Goal: Transaction & Acquisition: Purchase product/service

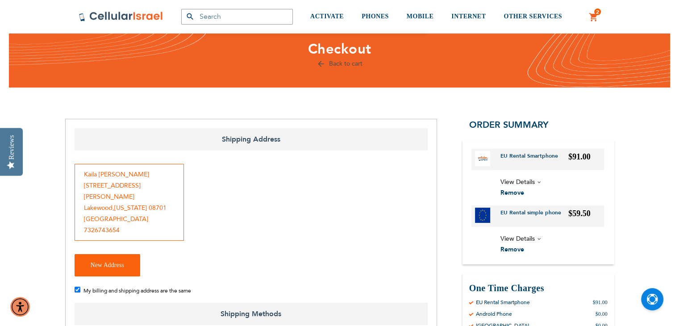
scroll to position [27, 0]
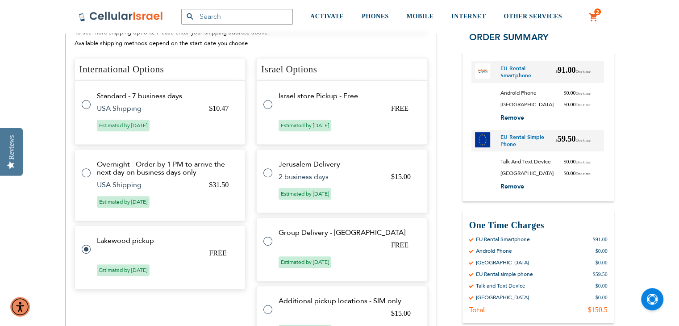
scroll to position [318, 0]
click at [83, 167] on label at bounding box center [91, 167] width 18 height 0
radio input "true"
radio input "false"
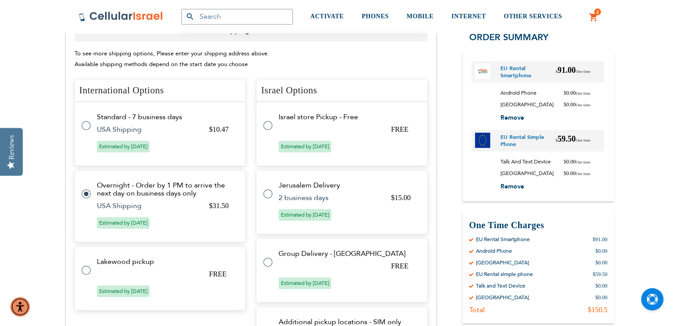
scroll to position [359, 0]
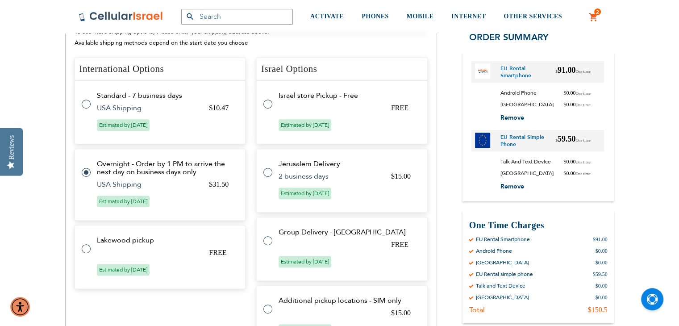
radio input "false"
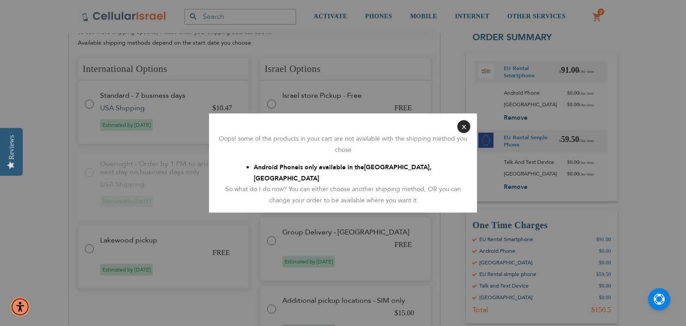
click at [461, 132] on button "Close" at bounding box center [463, 126] width 13 height 13
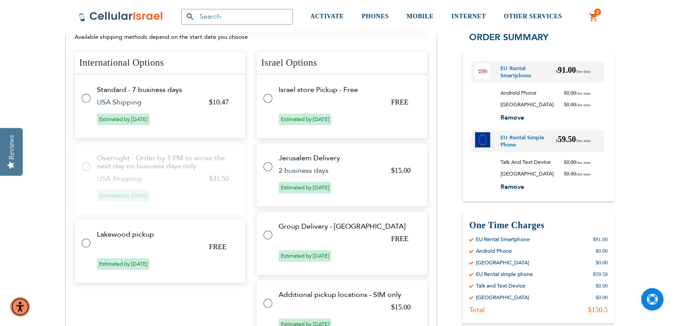
scroll to position [338, 0]
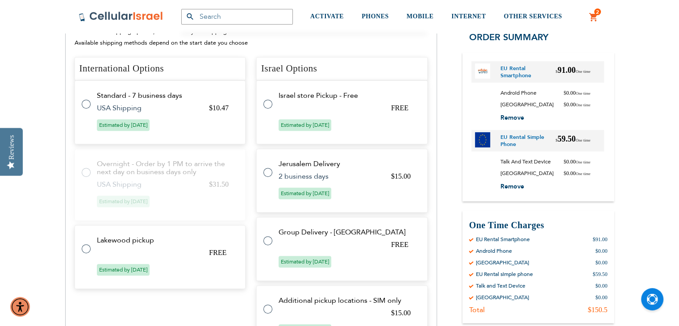
click at [81, 93] on tr "Standard - 7 business days $10.47 USA Shipping Estimated by [DATE]" at bounding box center [161, 112] width 172 height 64
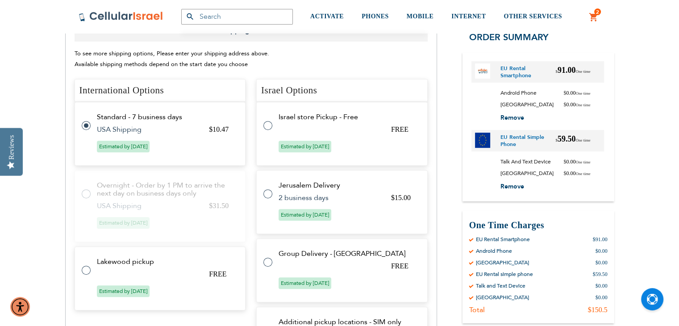
scroll to position [359, 0]
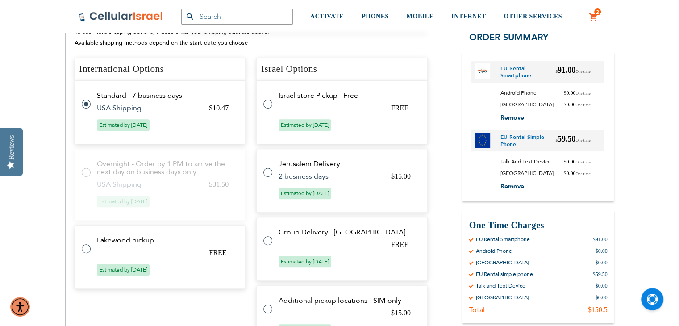
radio input "false"
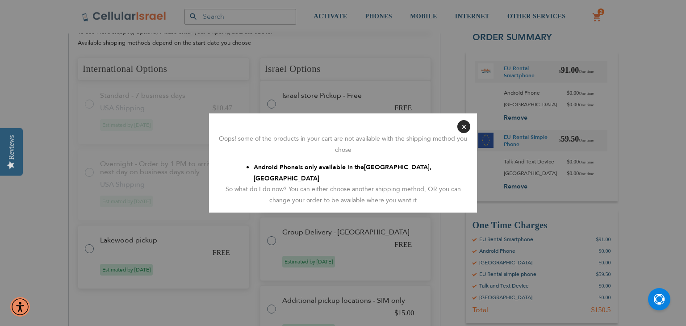
click at [462, 133] on button "Close" at bounding box center [463, 126] width 13 height 13
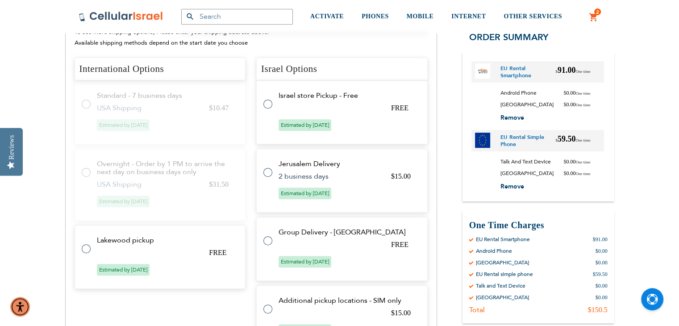
click at [83, 243] on label at bounding box center [91, 243] width 18 height 0
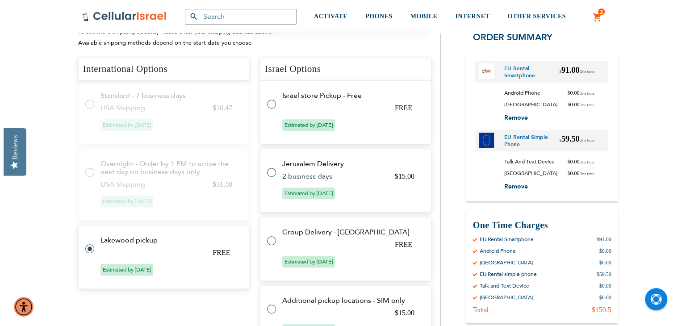
scroll to position [339, 0]
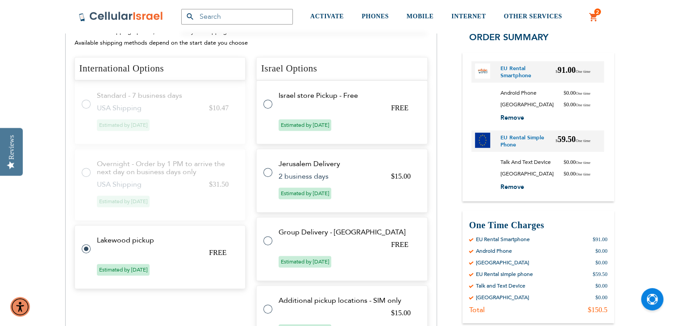
radio input "false"
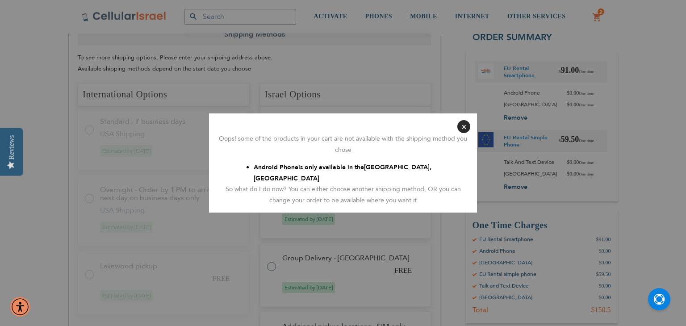
click at [461, 133] on button "Close" at bounding box center [463, 126] width 13 height 13
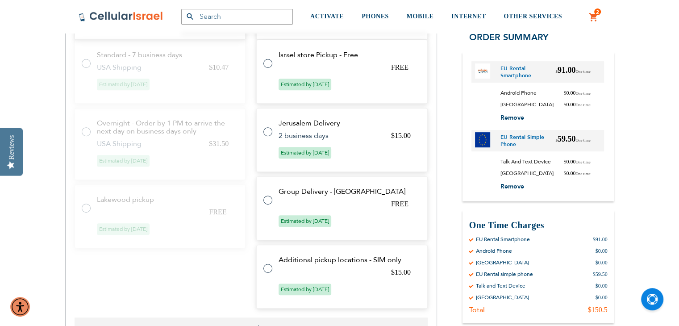
scroll to position [381, 0]
